Goal: Information Seeking & Learning: Learn about a topic

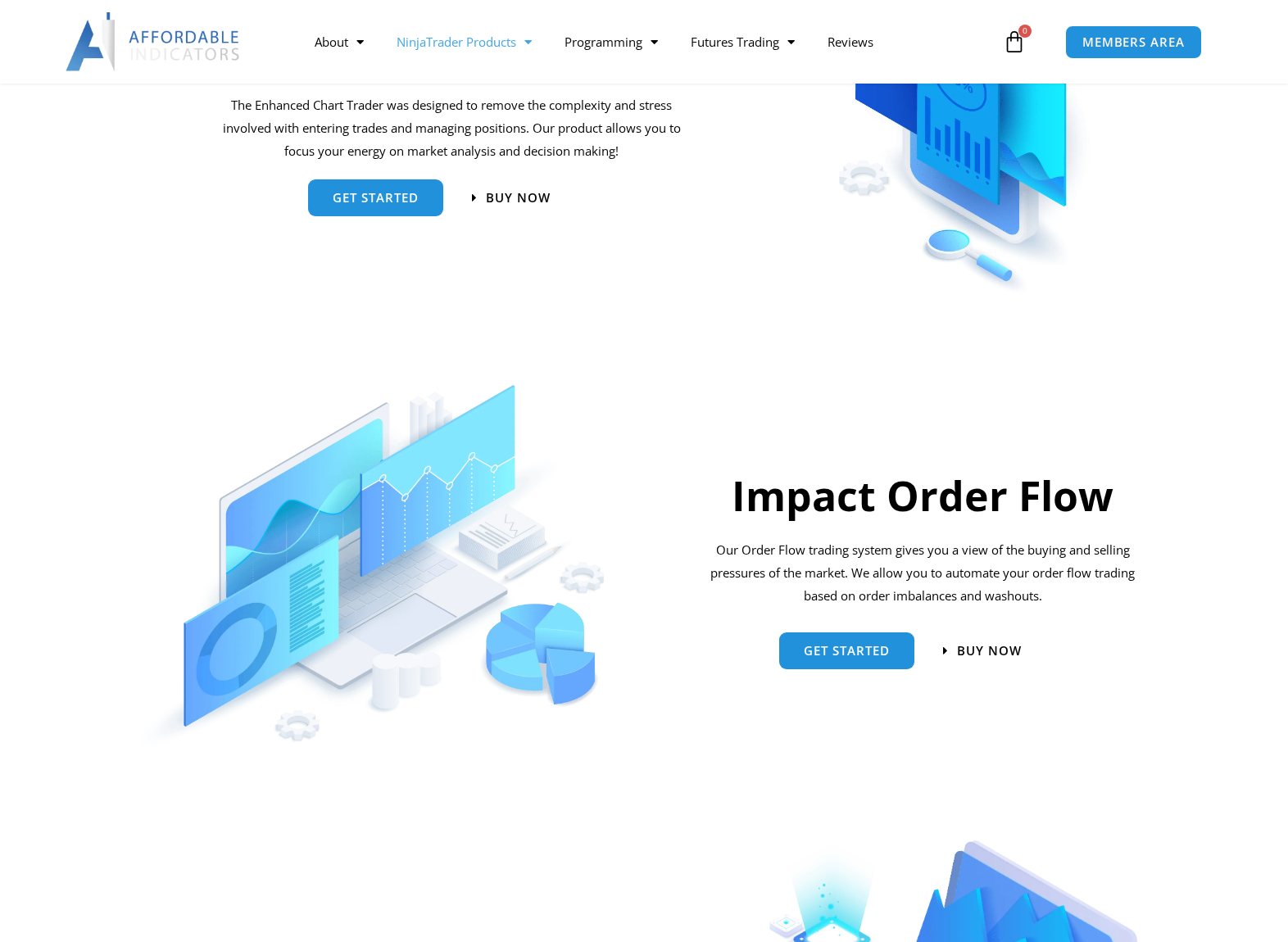
scroll to position [914, 0]
click at [1286, 417] on section "Impact Order Flow Our Order Flow trading system gives you a view of the buying …" at bounding box center [644, 553] width 1288 height 401
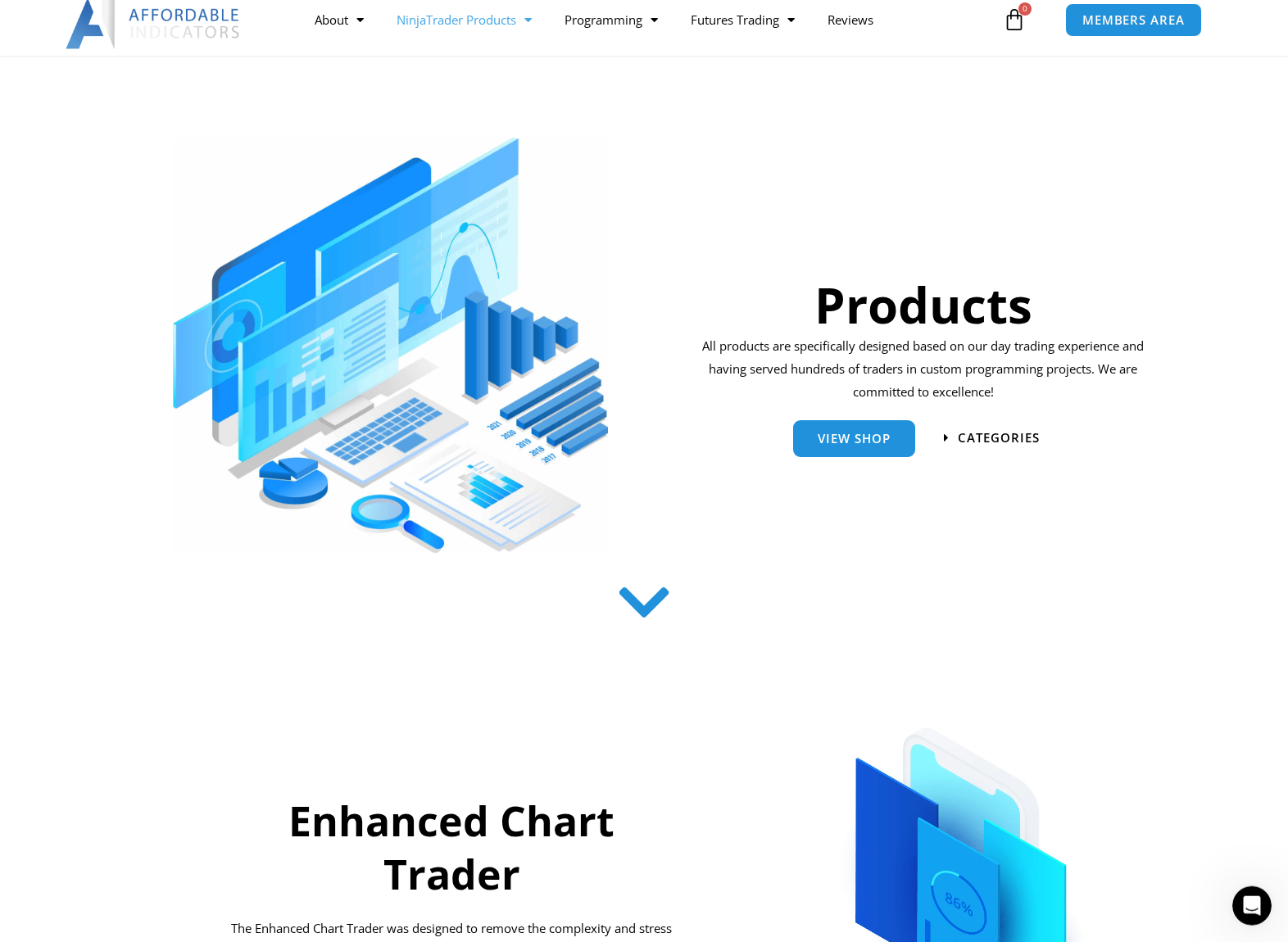
scroll to position [0, 0]
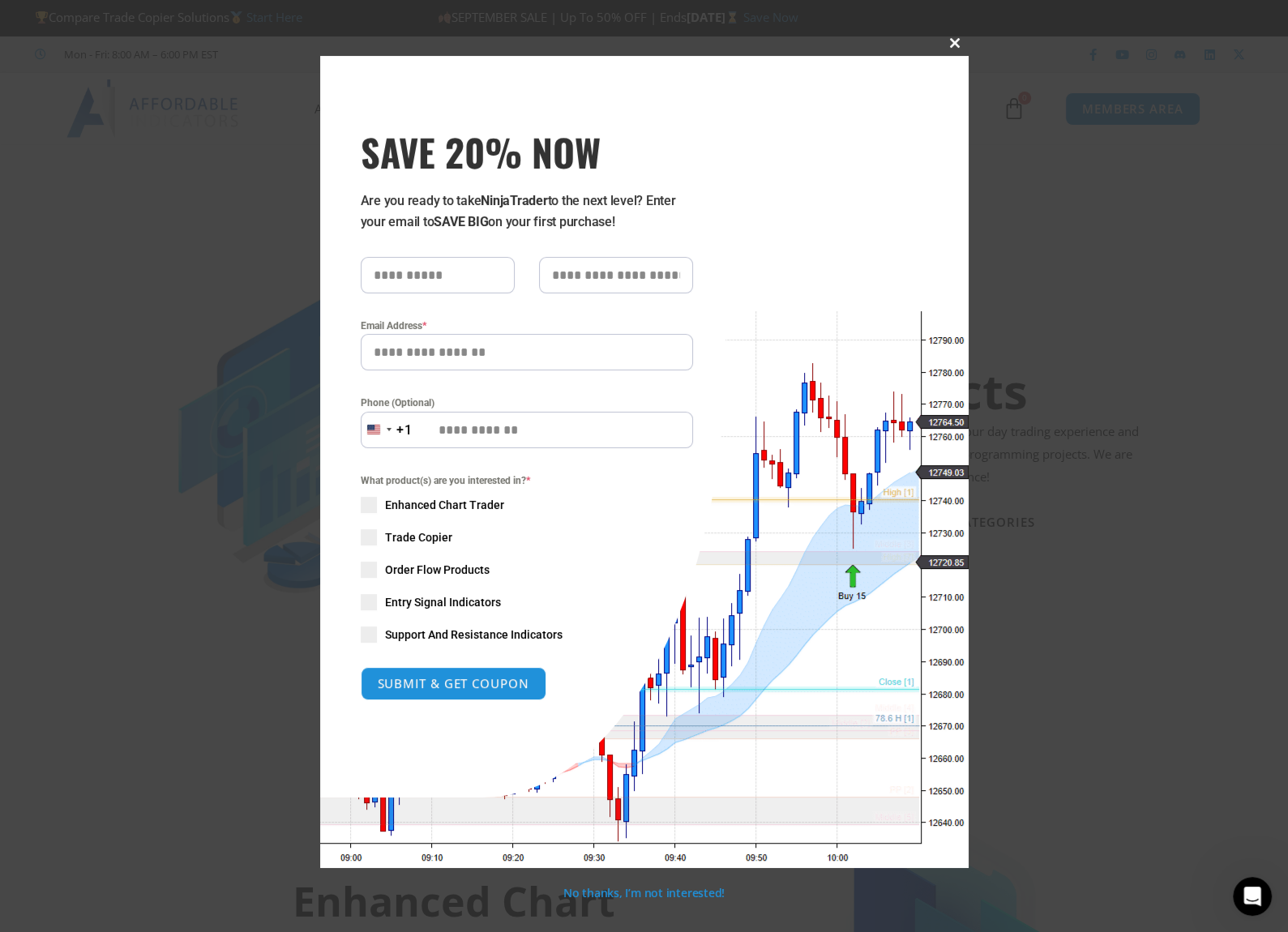
click at [960, 51] on button "Close this module" at bounding box center [955, 43] width 26 height 26
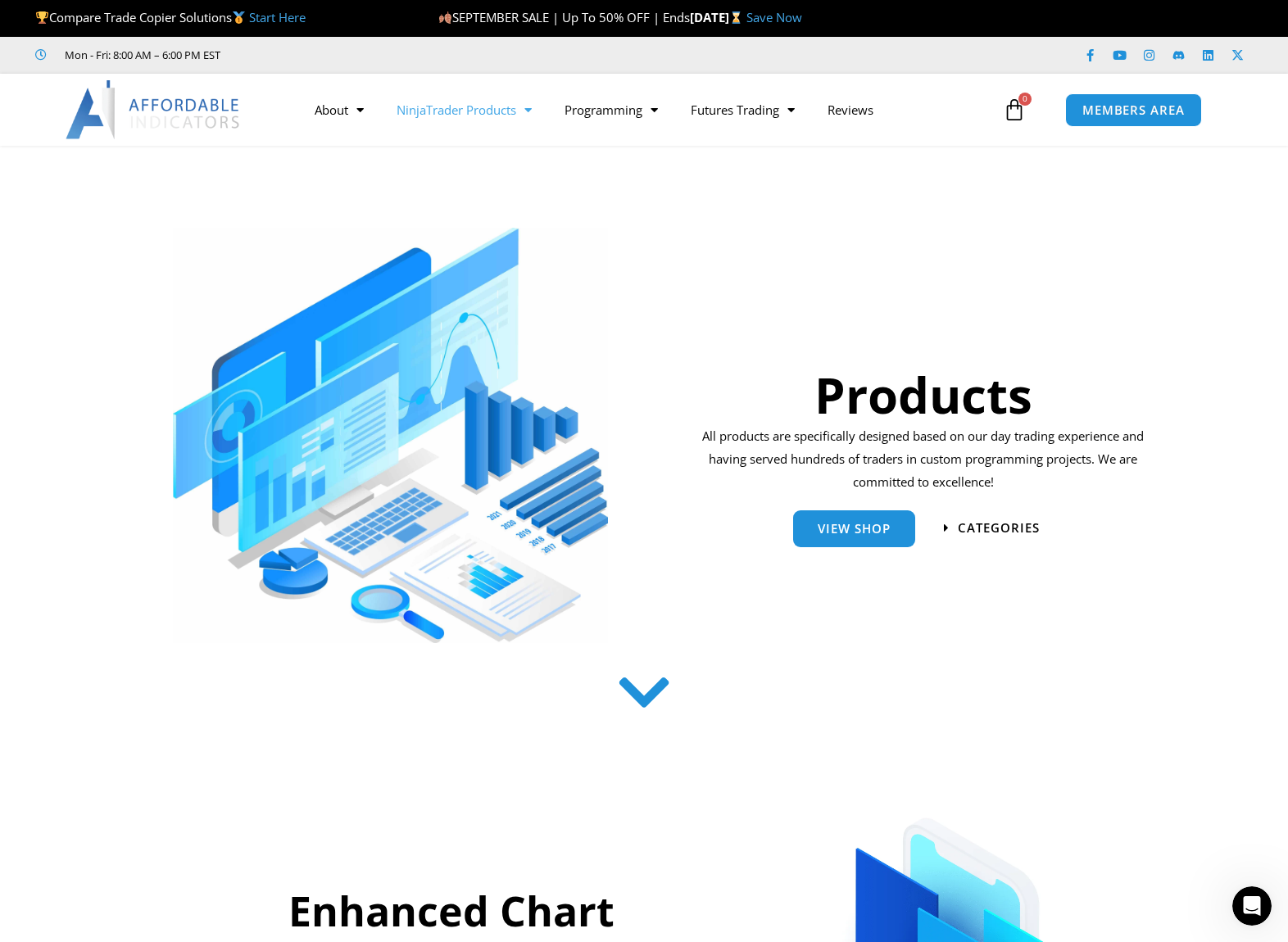
click at [1160, 436] on div "Products All products are specifically designed based on our day trading experi…" at bounding box center [922, 423] width 477 height 456
click at [1020, 531] on span "categories" at bounding box center [1000, 529] width 91 height 14
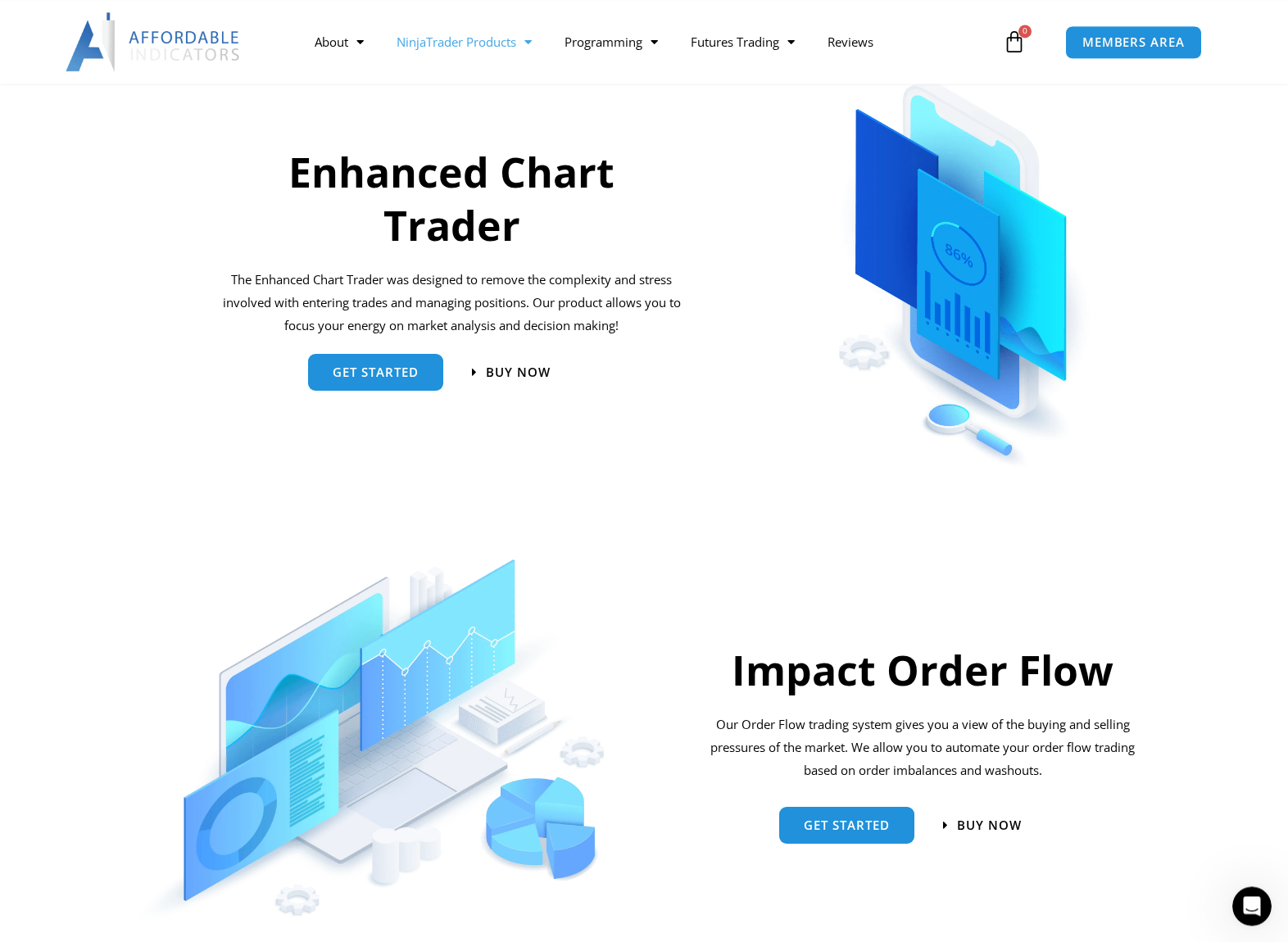
scroll to position [744, 0]
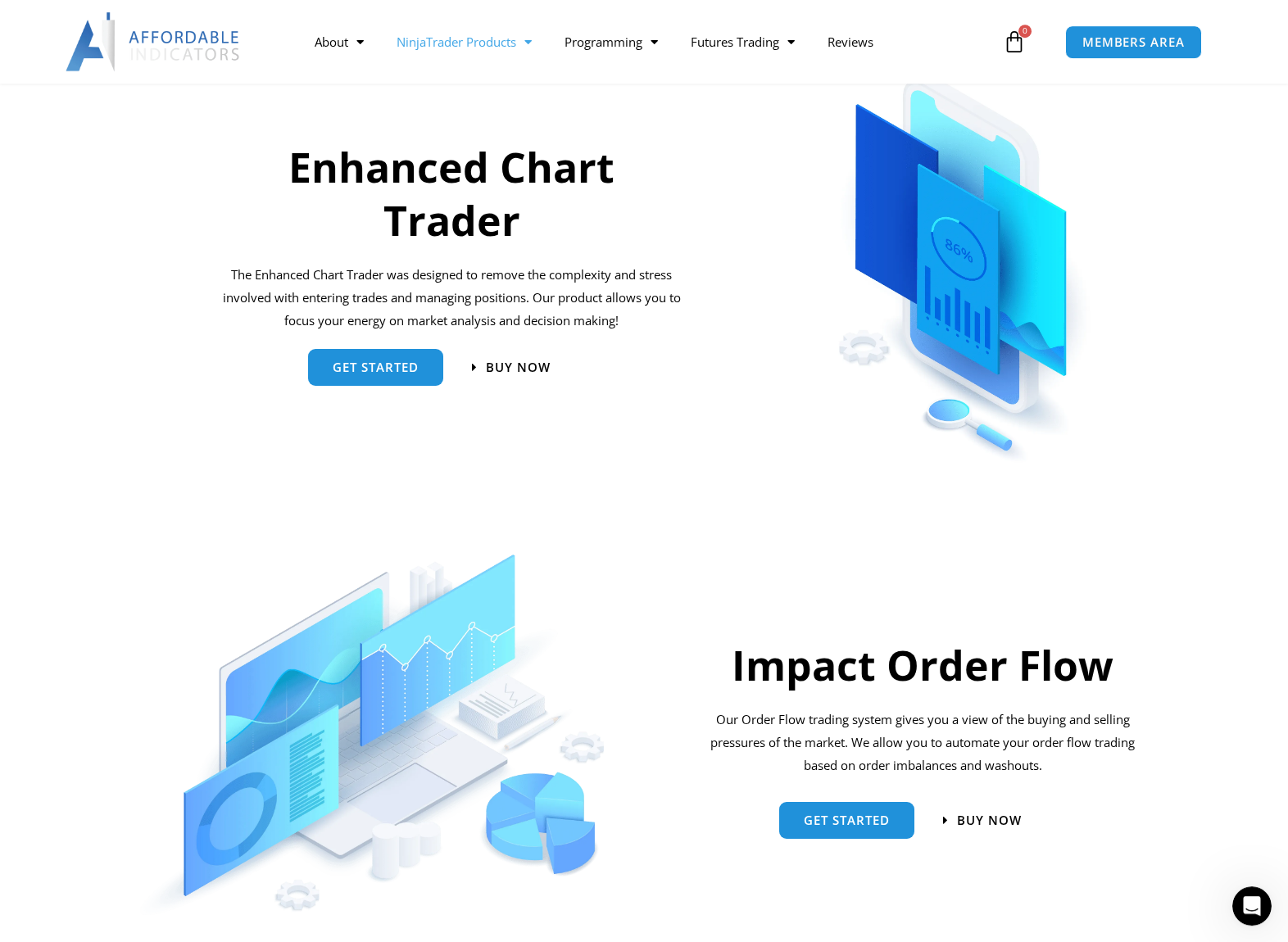
click at [464, 217] on h2 "Enhanced Chart Trader" at bounding box center [452, 194] width 464 height 107
click at [360, 50] on span "Menu" at bounding box center [356, 43] width 15 height 29
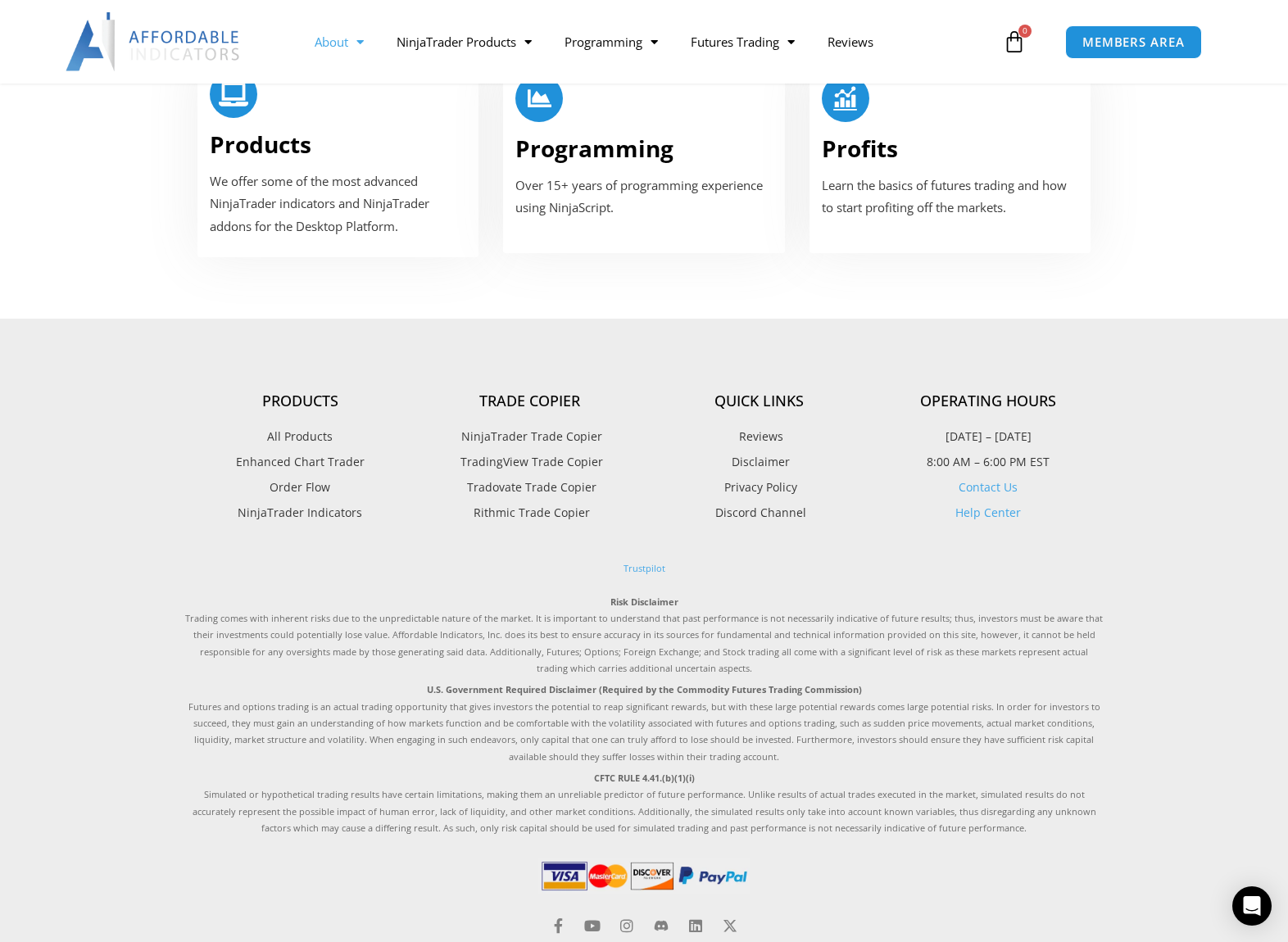
scroll to position [1111, 0]
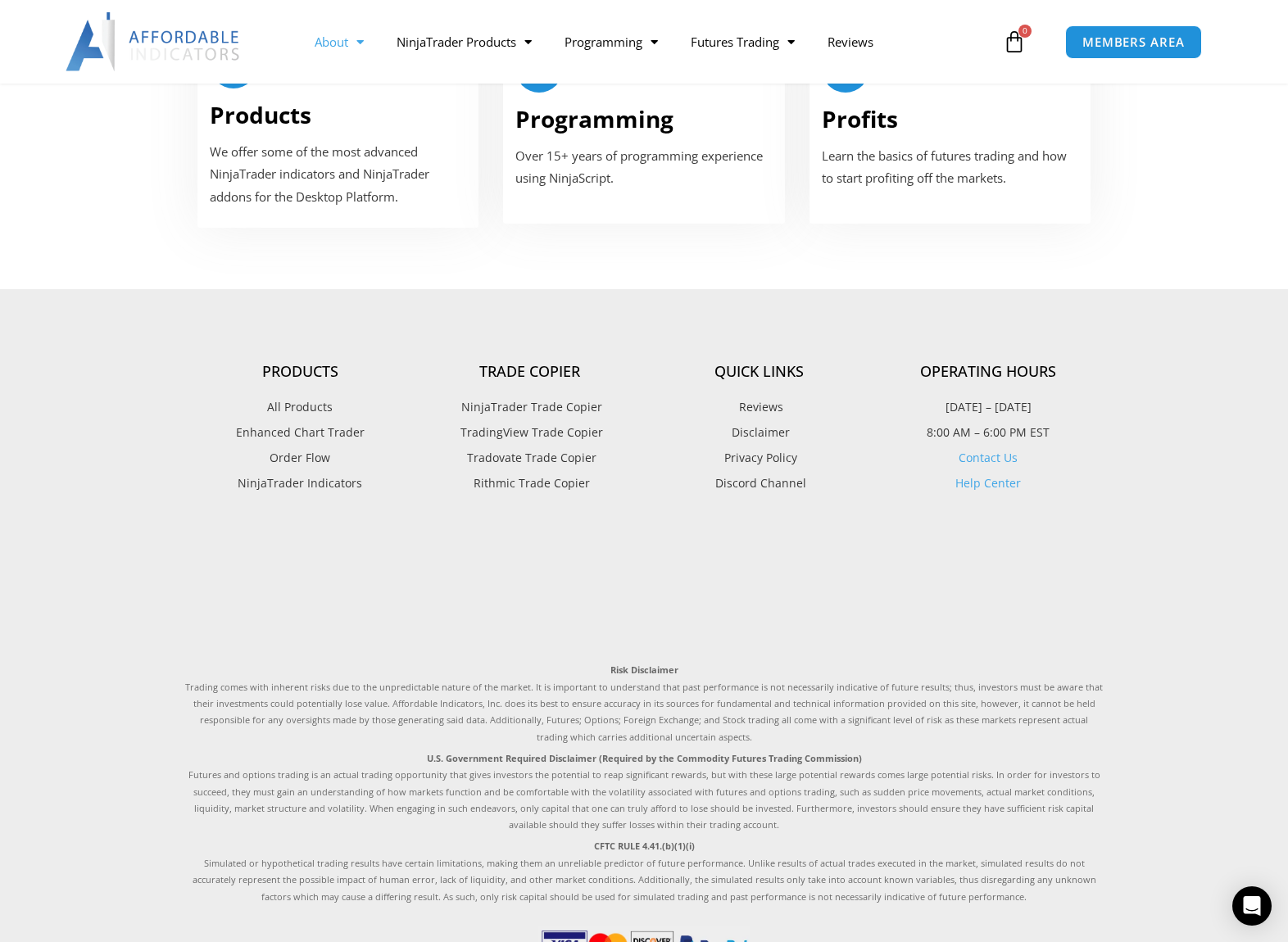
click at [555, 363] on h4 "Trade Copier" at bounding box center [530, 372] width 230 height 18
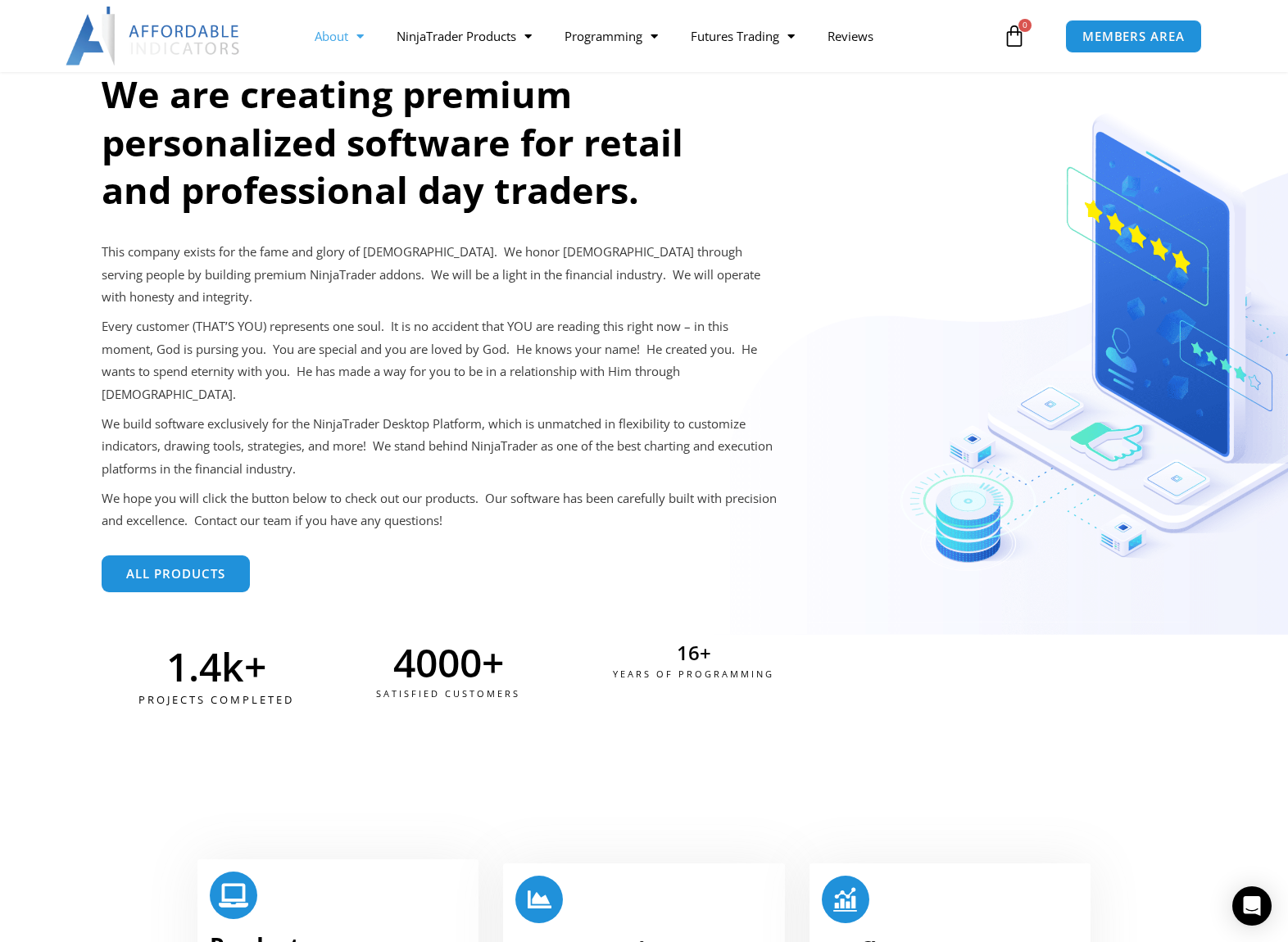
scroll to position [0, 0]
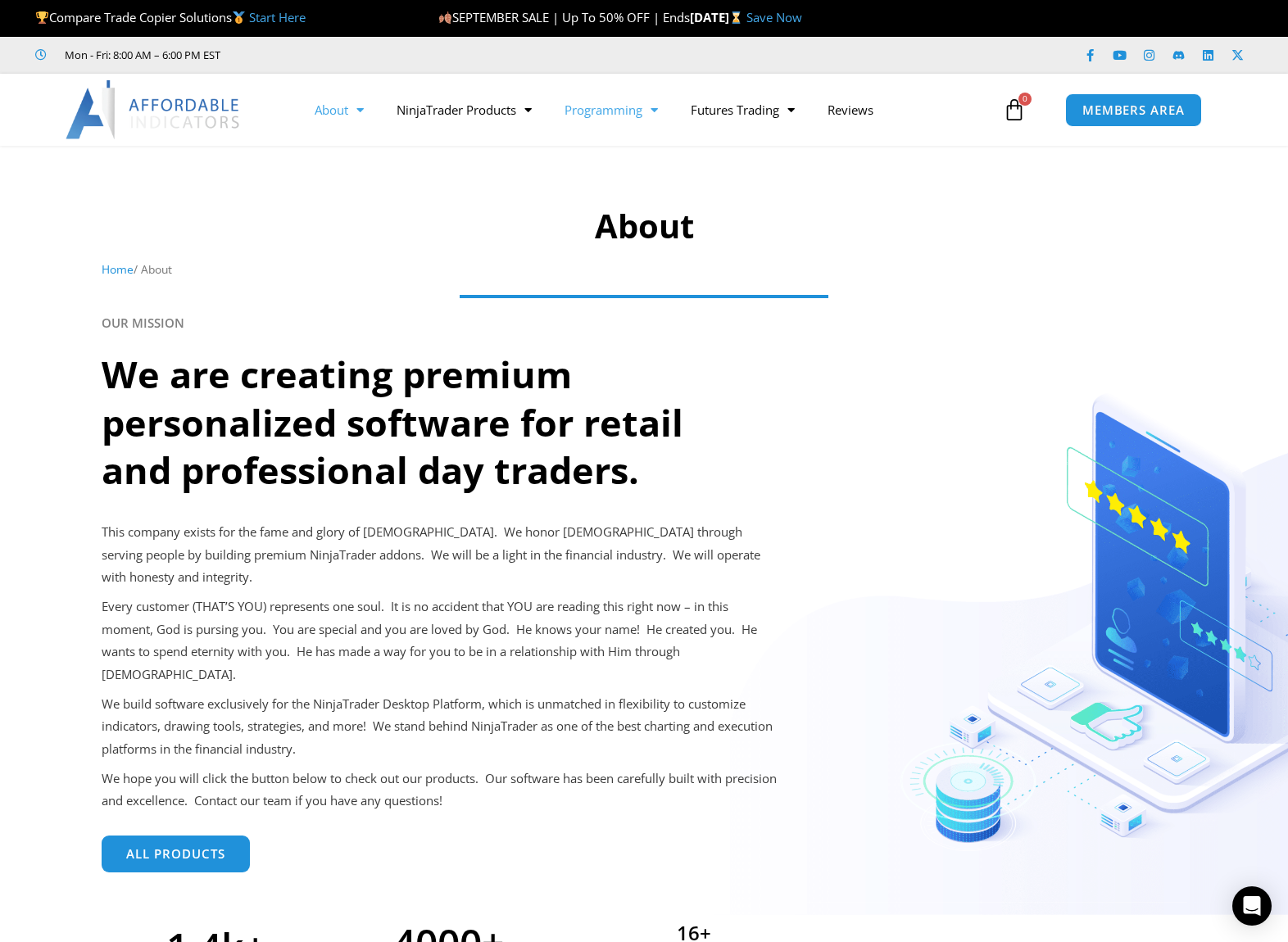
click at [634, 109] on link "Programming" at bounding box center [612, 110] width 126 height 38
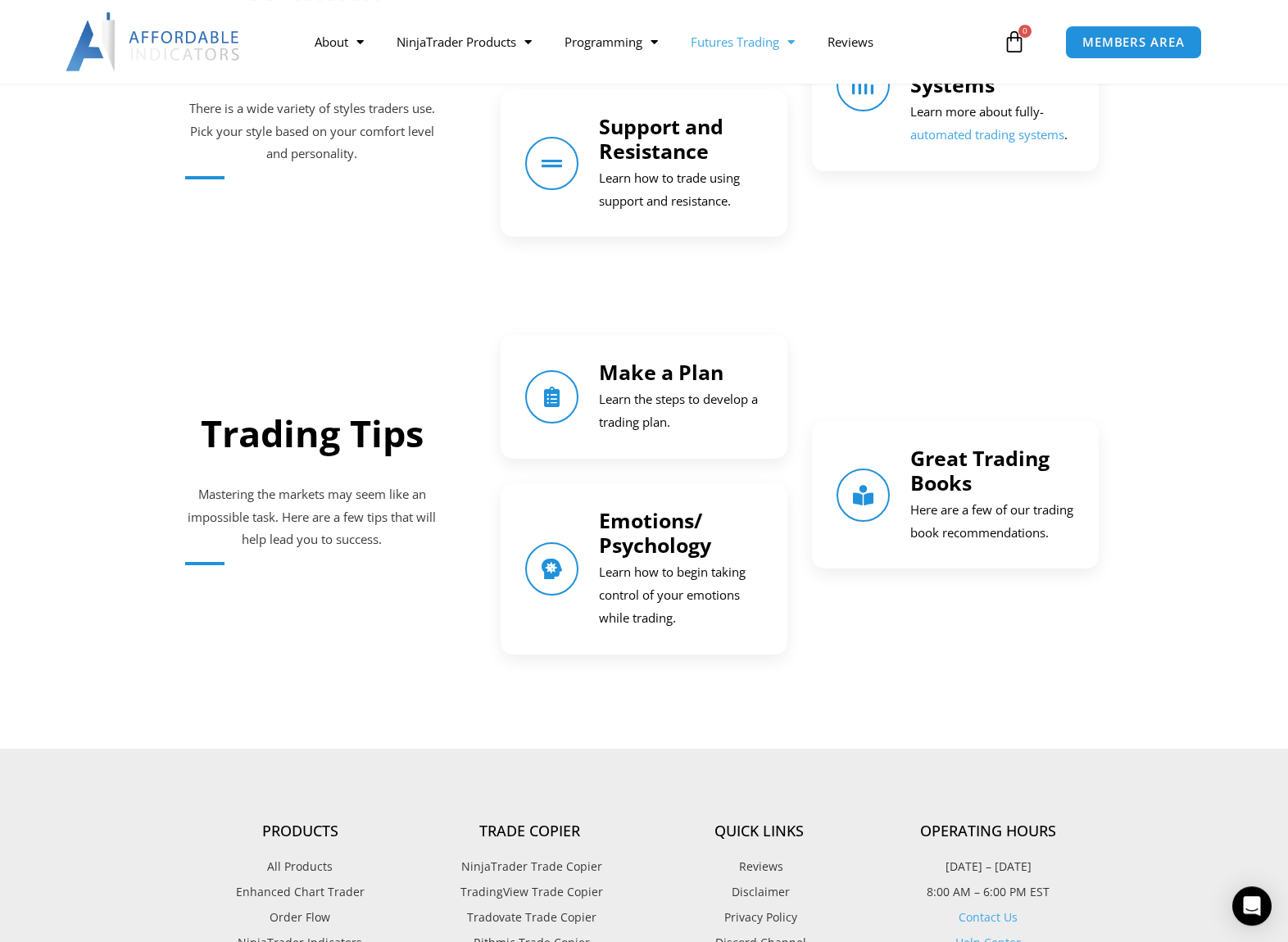
scroll to position [1888, 0]
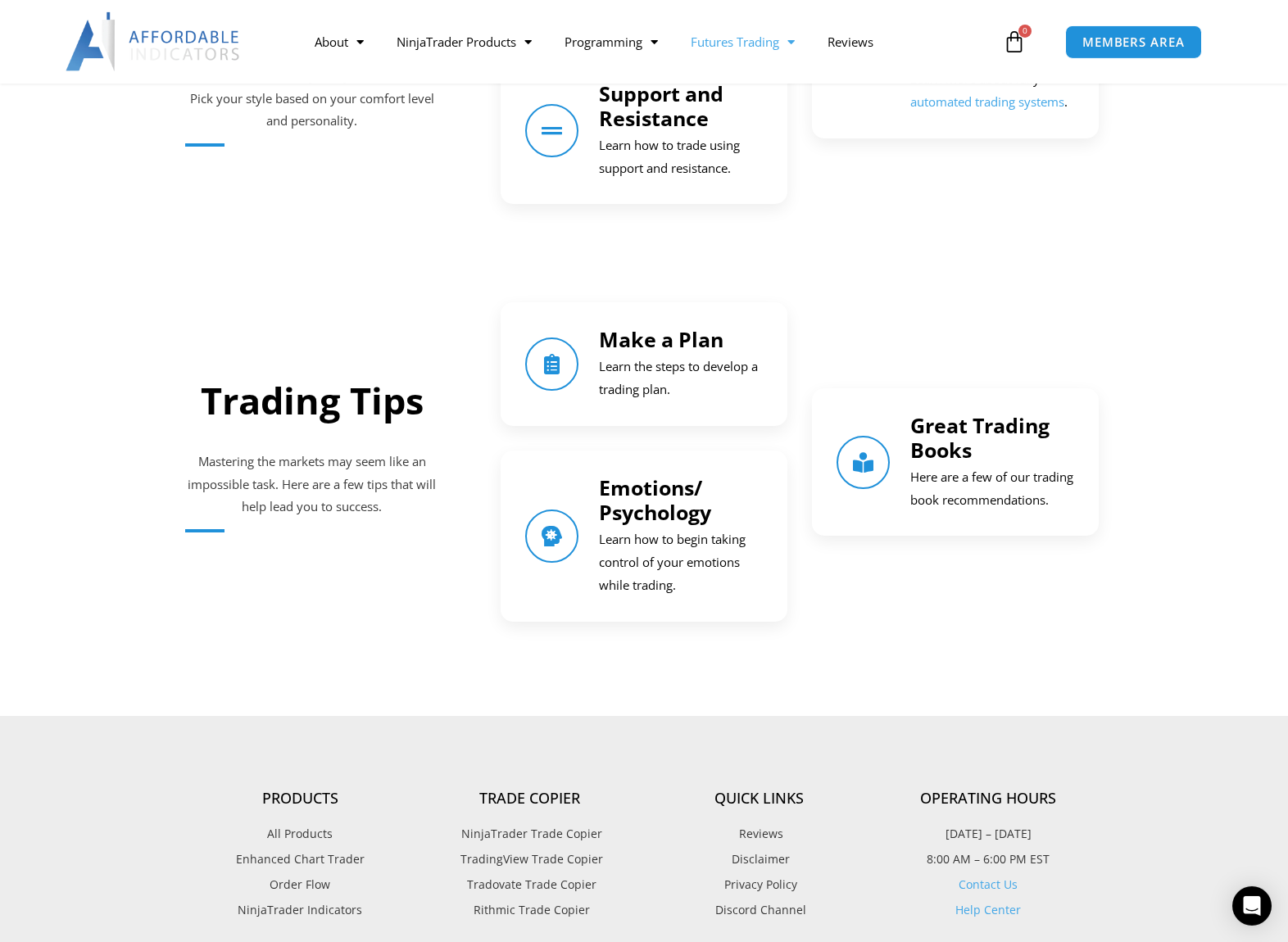
click at [612, 507] on link "Emotions/ Psychology" at bounding box center [654, 500] width 112 height 52
click at [655, 513] on link "Emotions/ Psychology" at bounding box center [654, 500] width 112 height 52
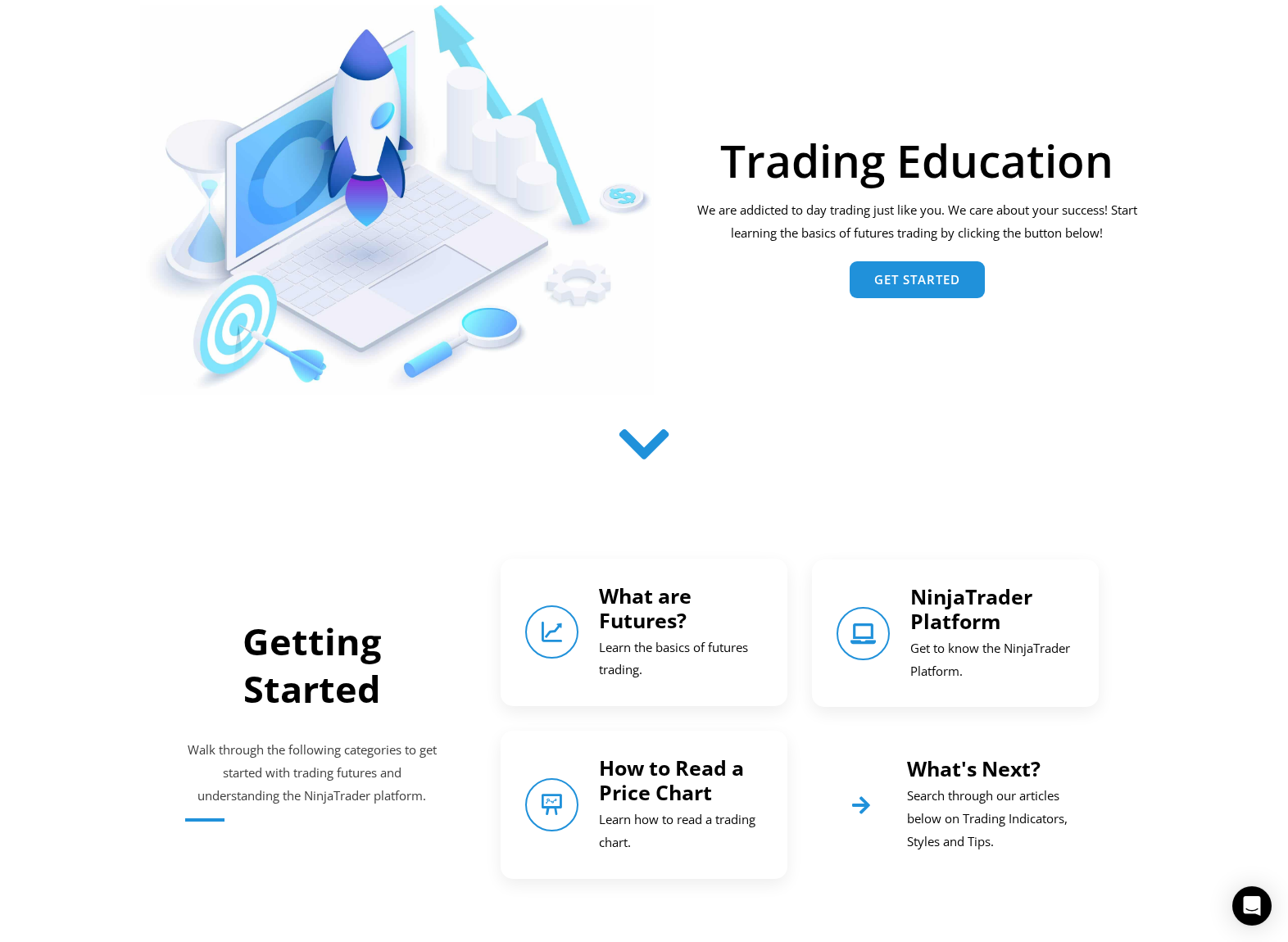
scroll to position [0, 0]
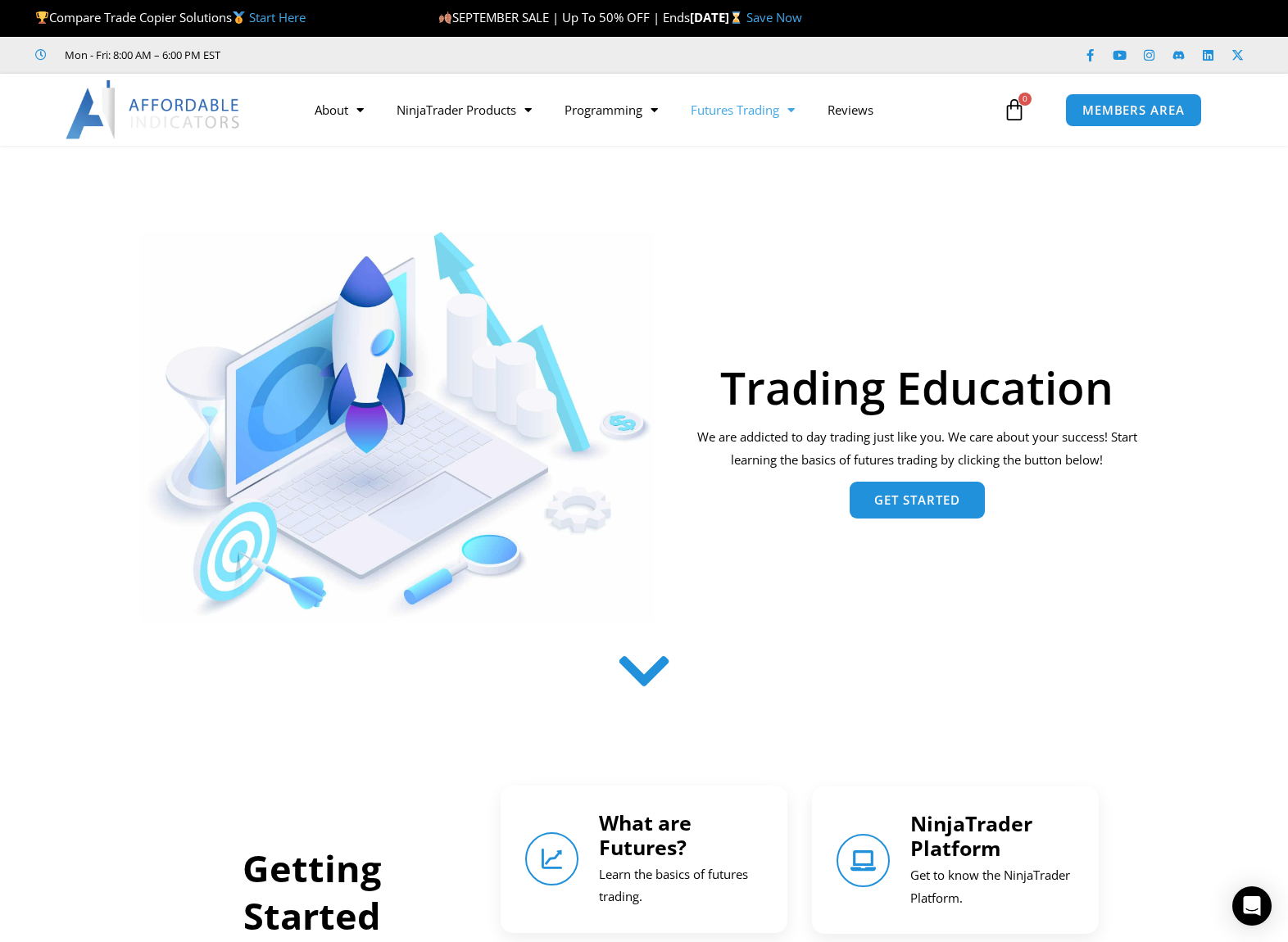
click at [934, 505] on span "Get Started" at bounding box center [917, 501] width 86 height 12
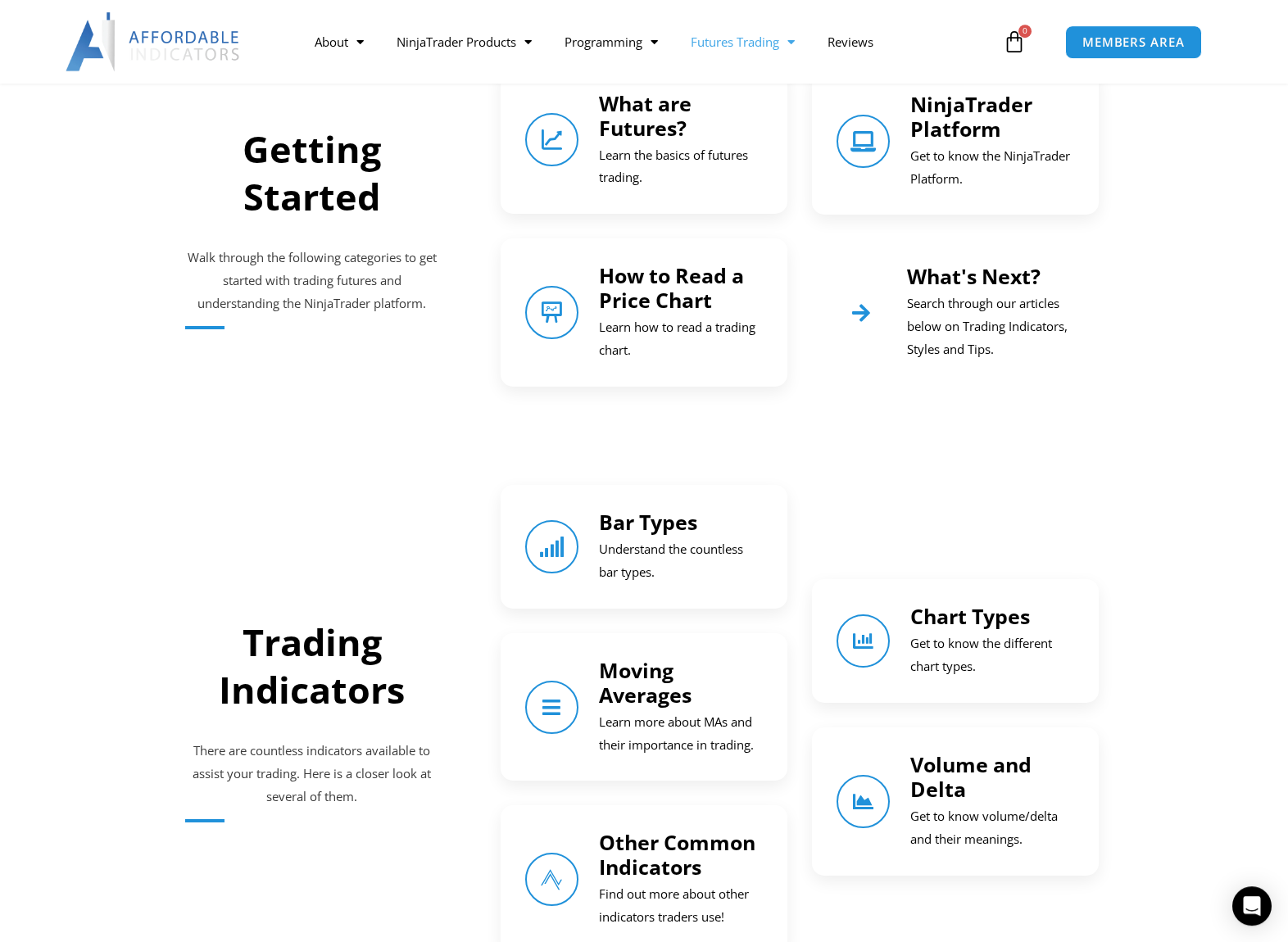
scroll to position [723, 0]
